Goal: Find specific page/section: Find specific page/section

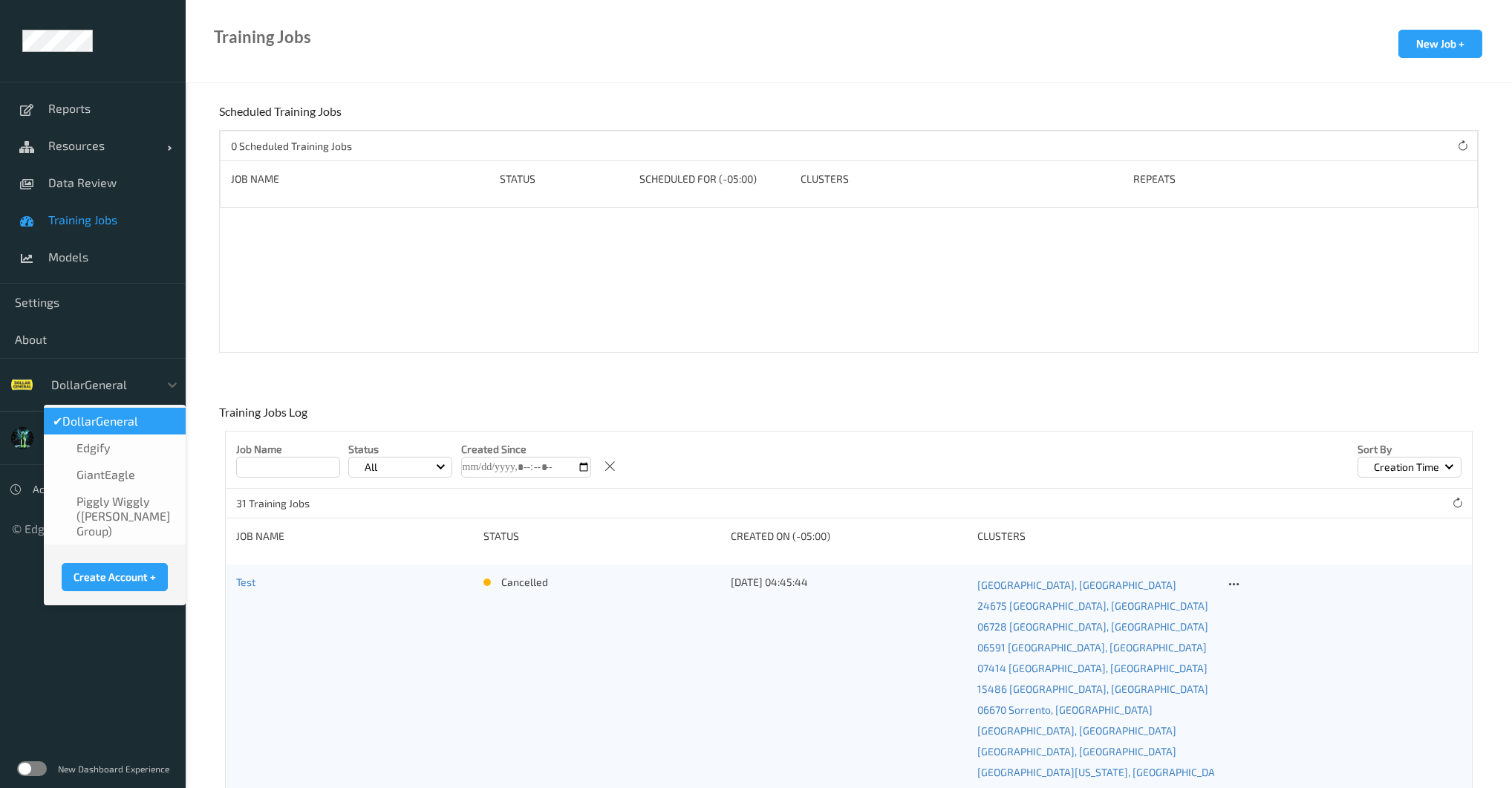
click at [135, 392] on div at bounding box center [101, 384] width 100 height 18
click at [112, 475] on span "GiantEagle" at bounding box center [105, 474] width 59 height 15
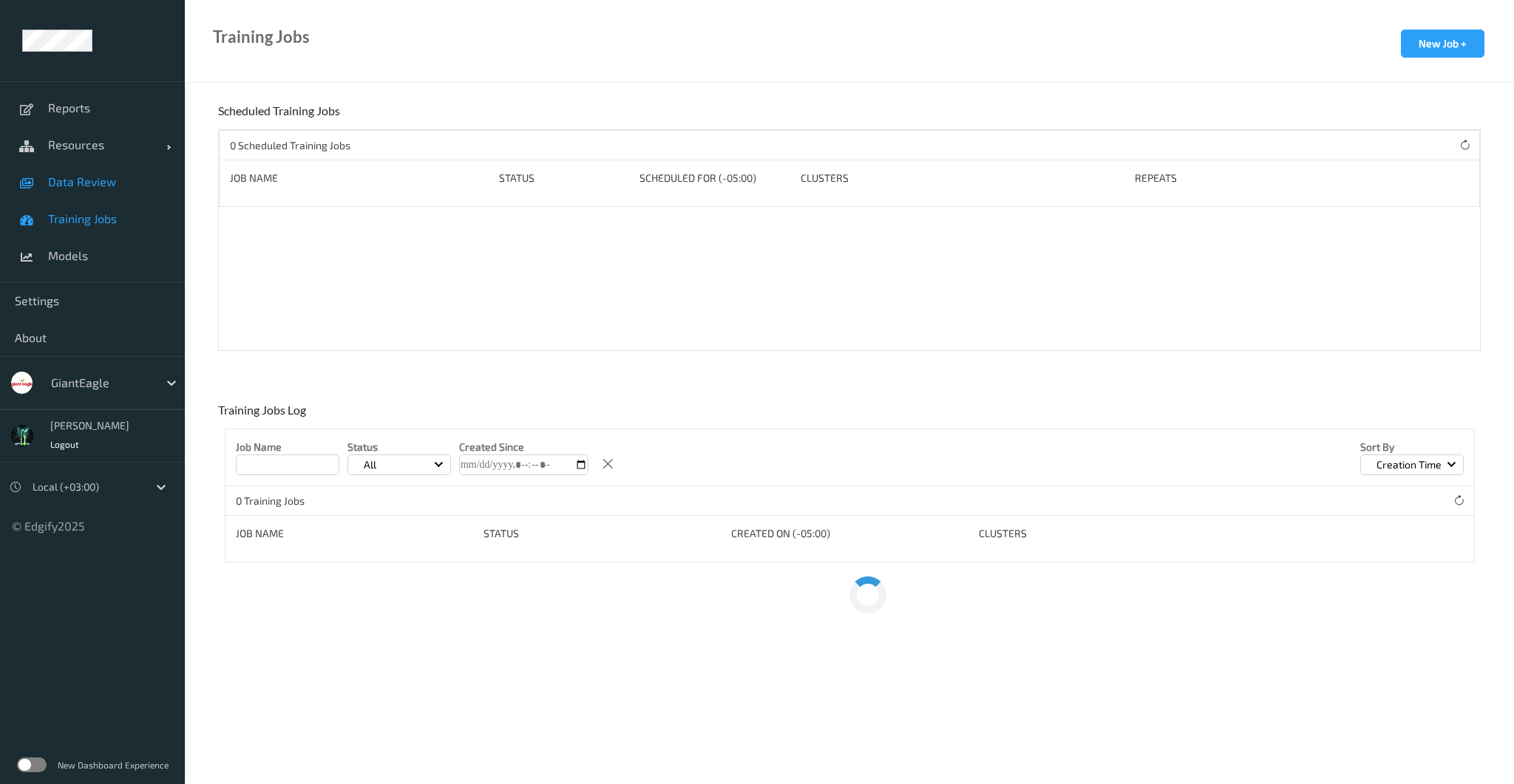
click at [80, 190] on link "Data Review" at bounding box center [92, 182] width 185 height 37
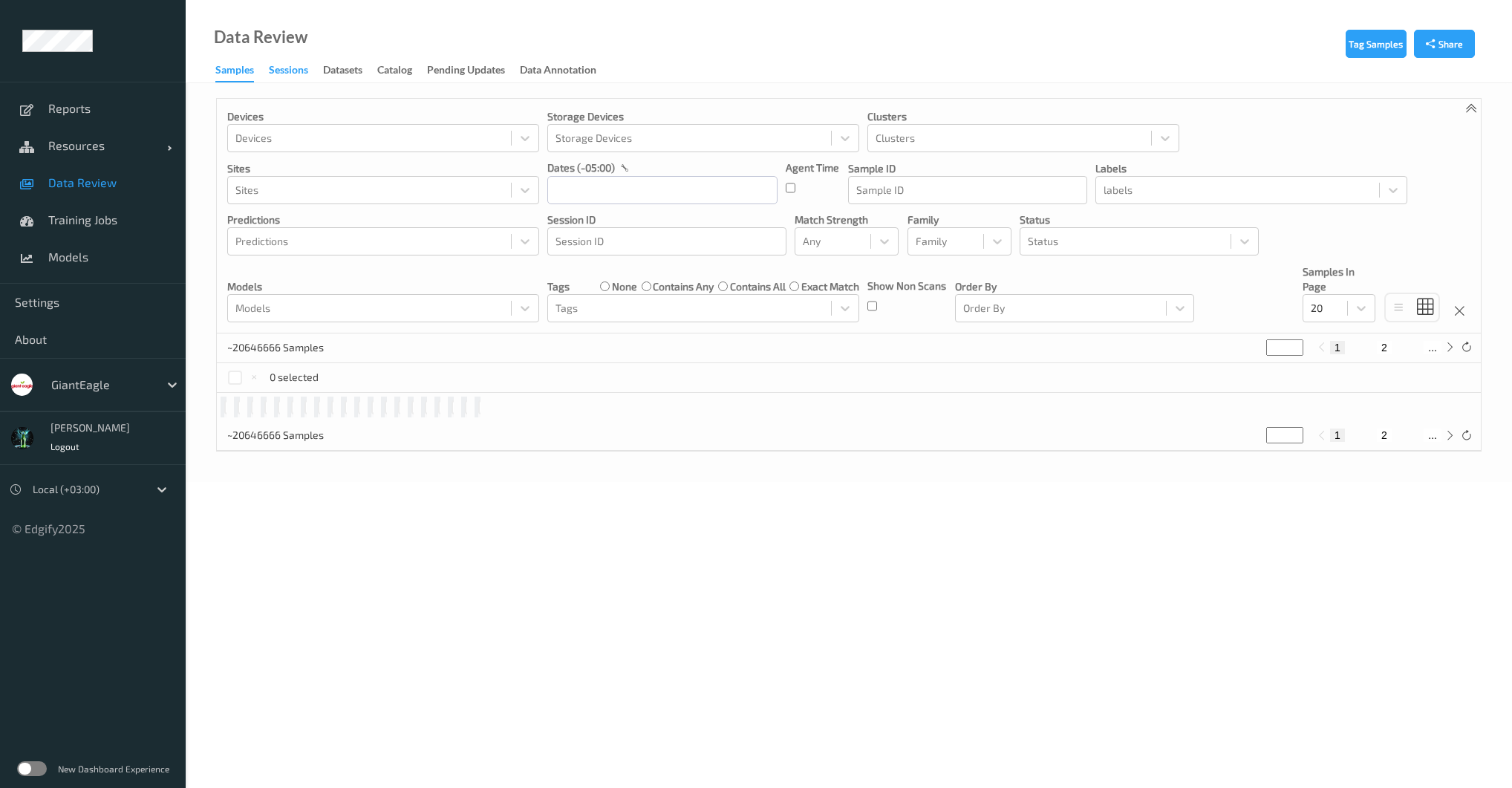
click at [297, 72] on div "Sessions" at bounding box center [289, 72] width 39 height 19
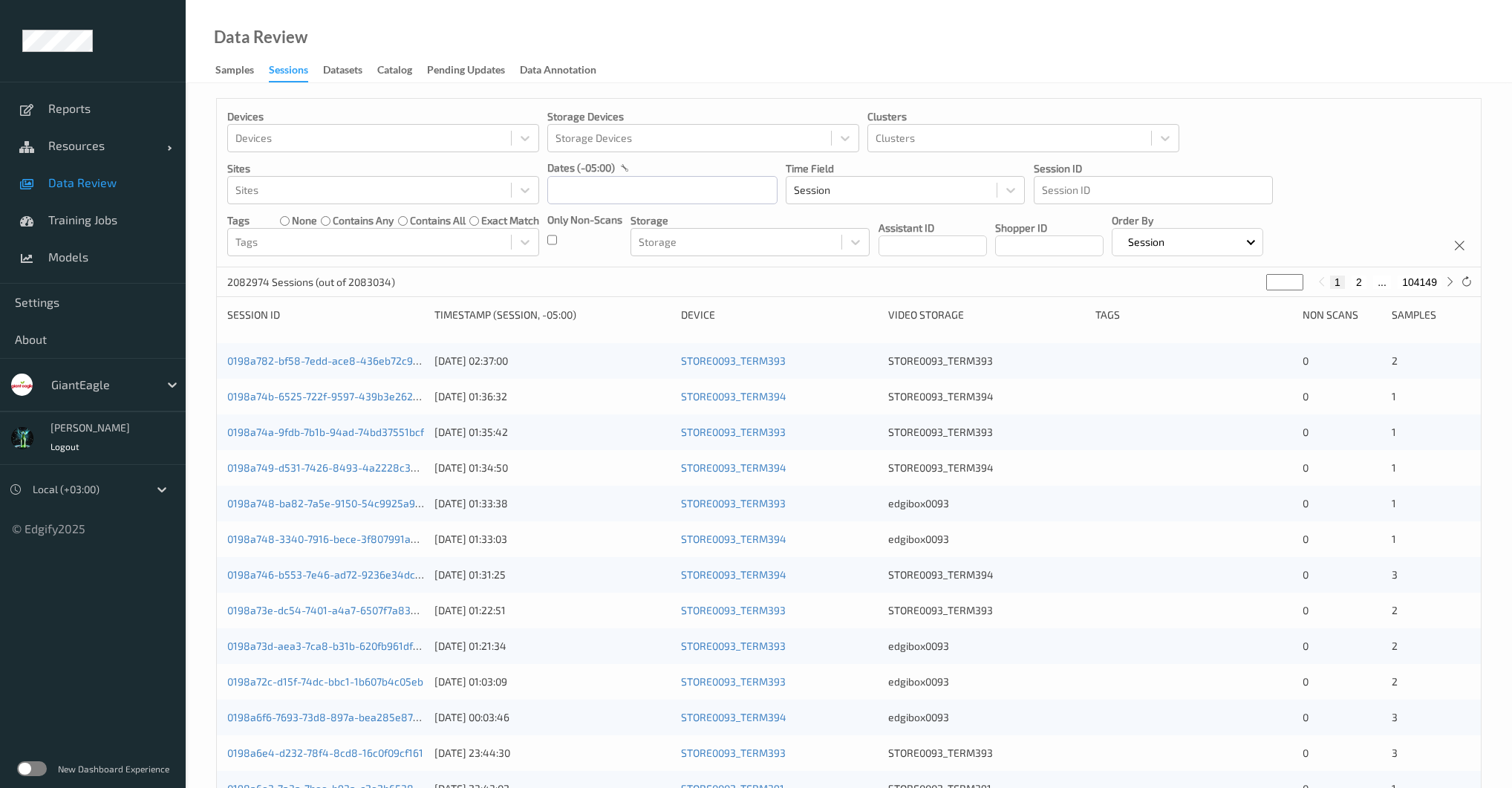
click at [557, 241] on div "Only Non-Scans" at bounding box center [584, 235] width 75 height 44
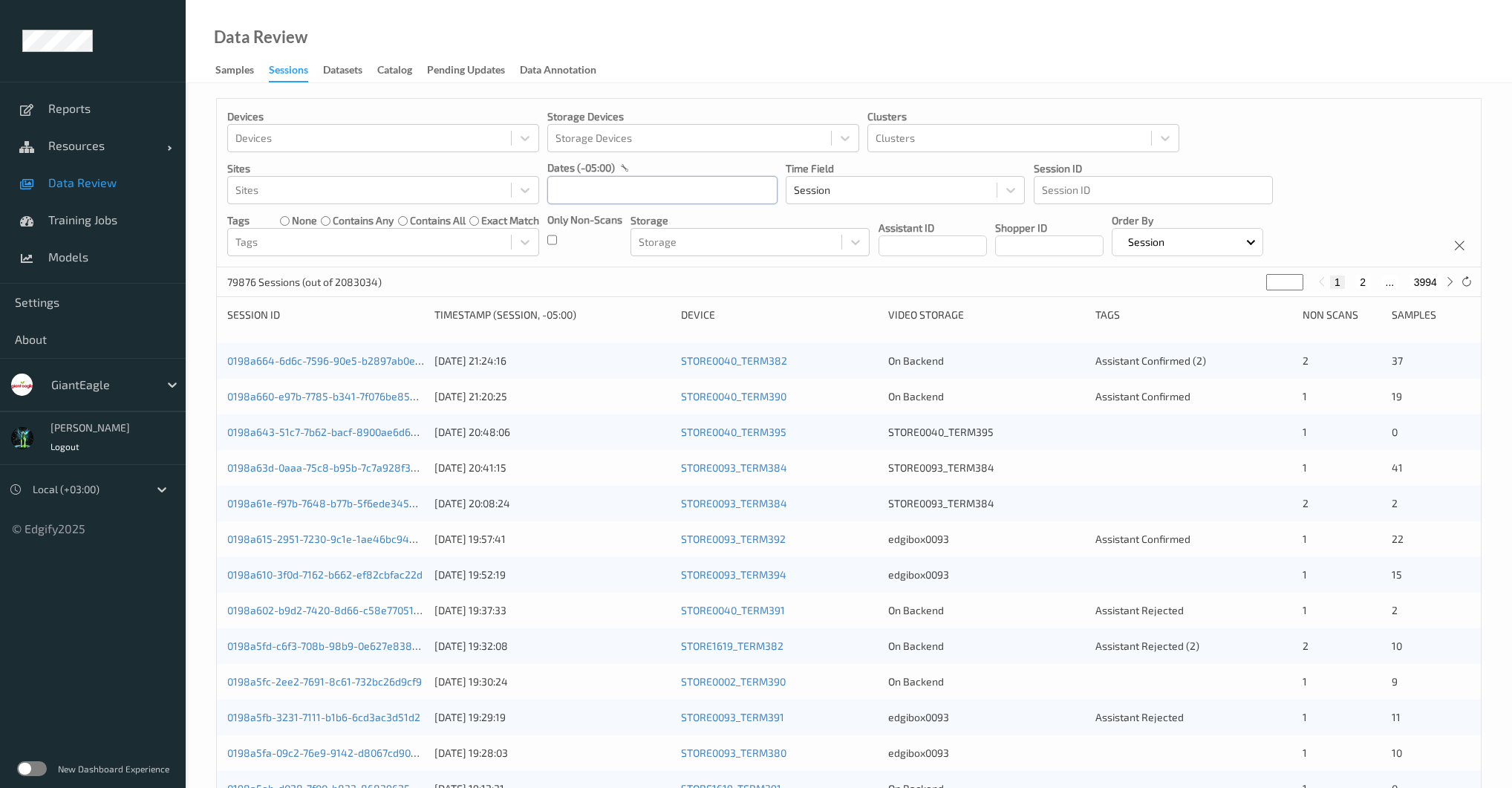
click at [719, 192] on input "text" at bounding box center [662, 191] width 230 height 28
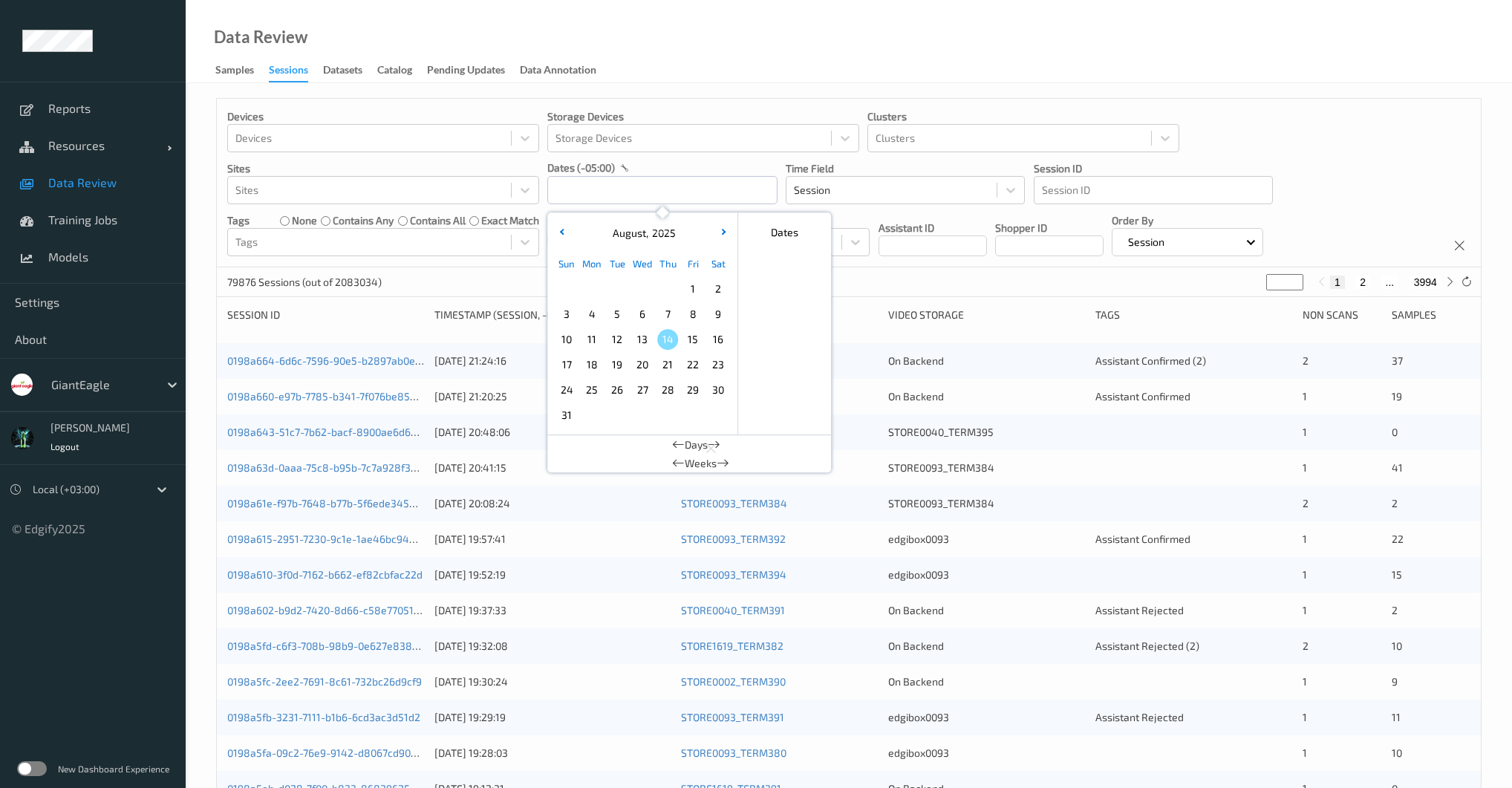
click at [564, 311] on span "3" at bounding box center [567, 314] width 20 height 20
click at [608, 312] on span "5" at bounding box center [617, 314] width 20 height 20
type input "[DATE] 00:00 -> [DATE] 23:59"
